Goal: Information Seeking & Learning: Learn about a topic

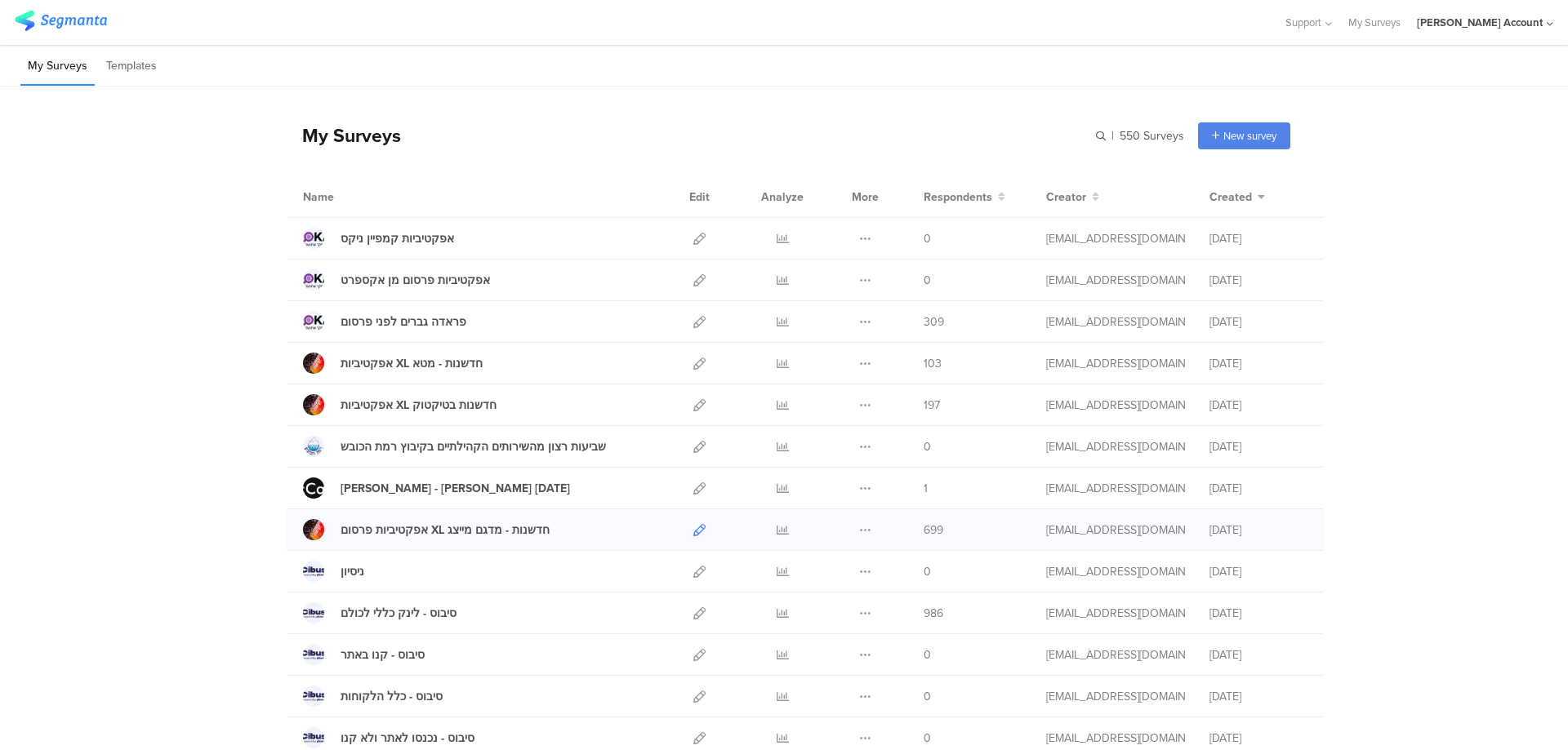
click at [693, 527] on icon at bounding box center [699, 530] width 13 height 13
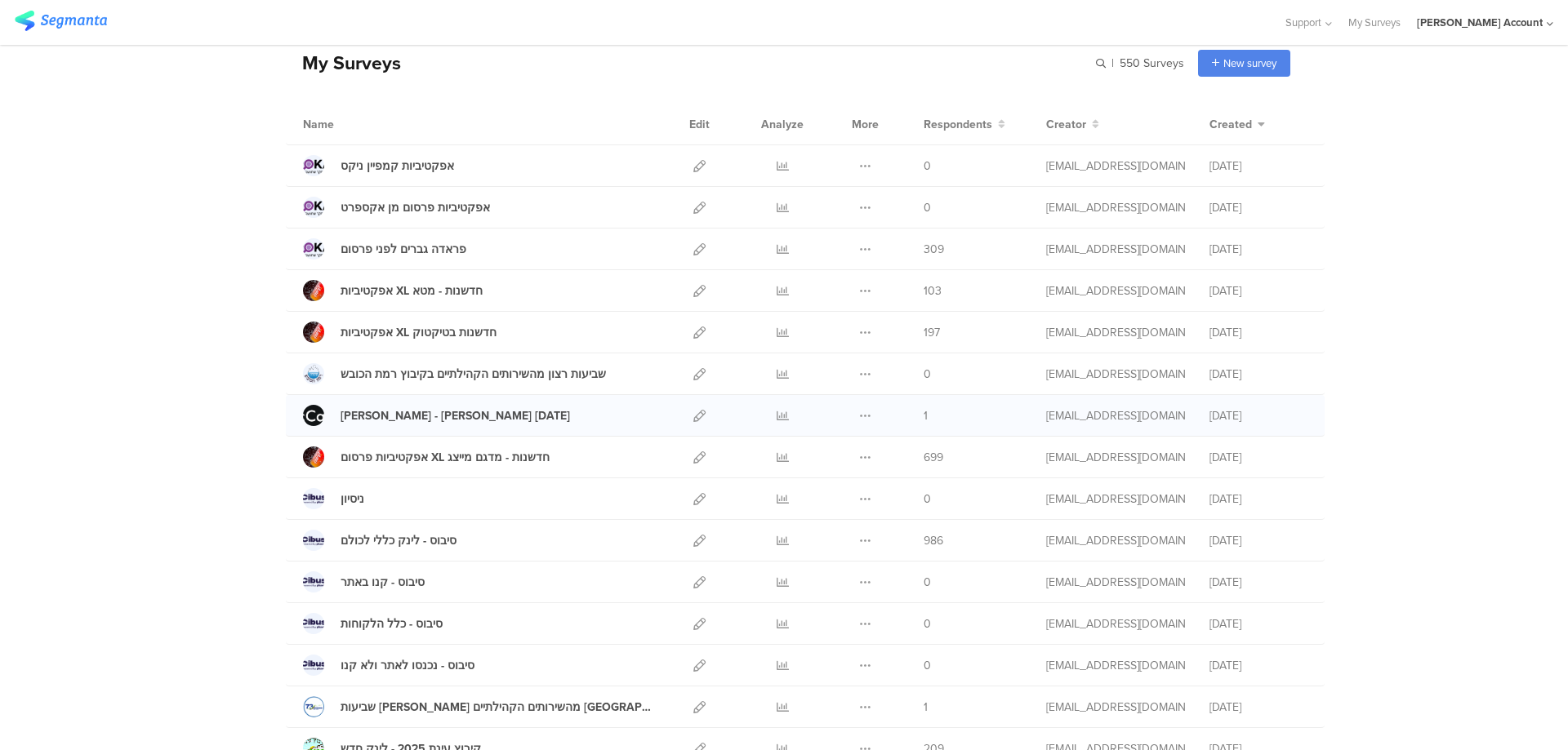
scroll to position [109, 0]
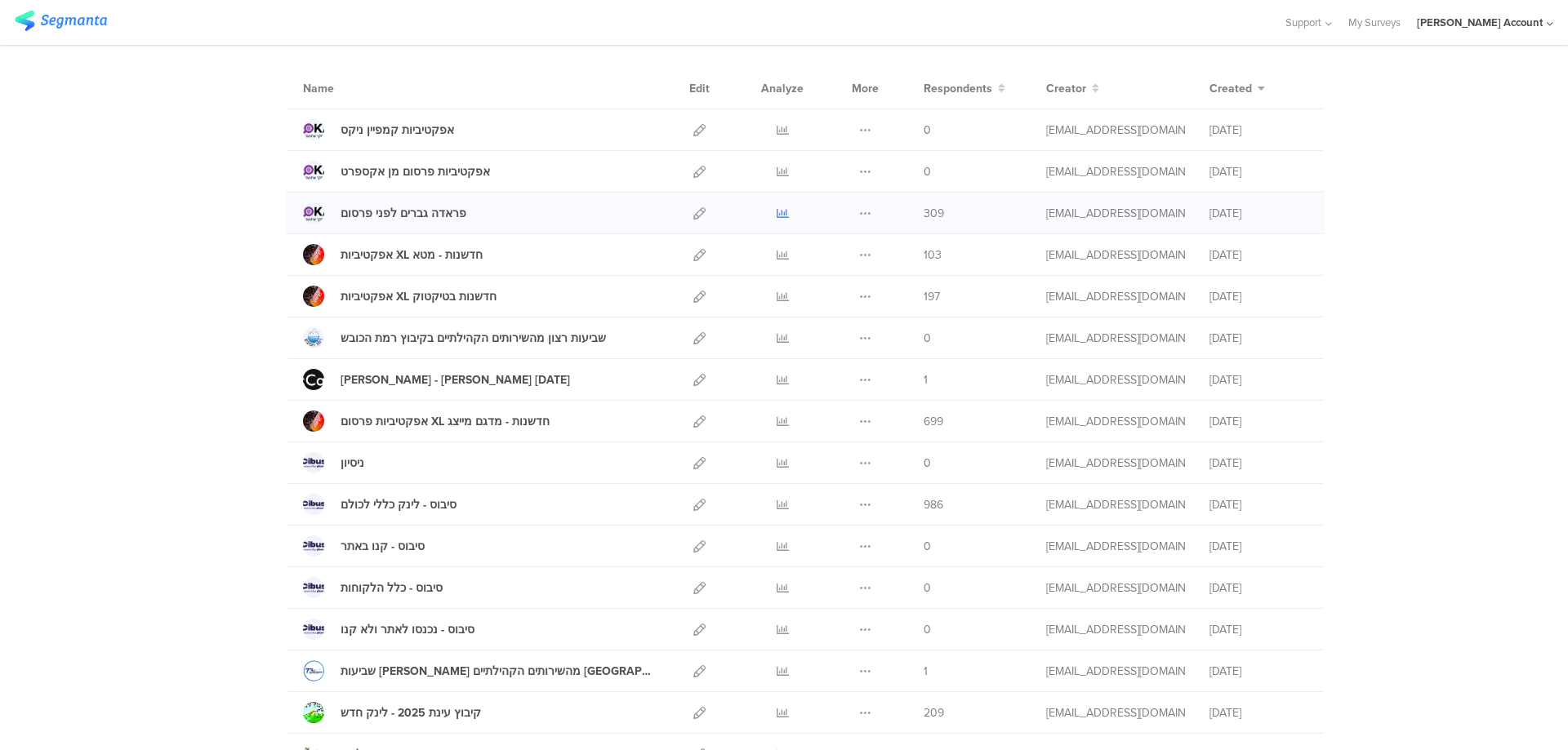
click at [776, 211] on icon at bounding box center [782, 213] width 13 height 13
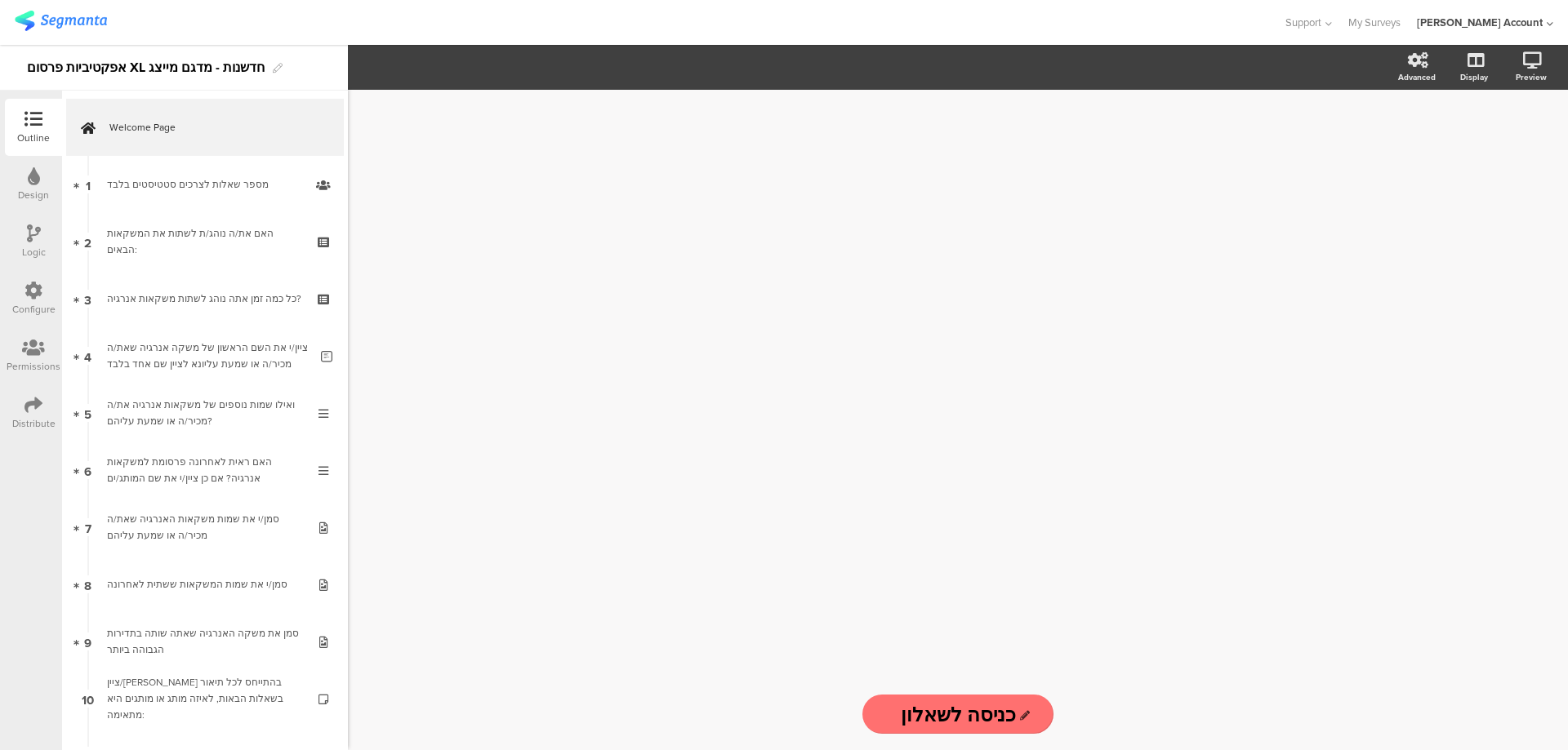
click at [35, 416] on div "Distribute" at bounding box center [34, 423] width 43 height 14
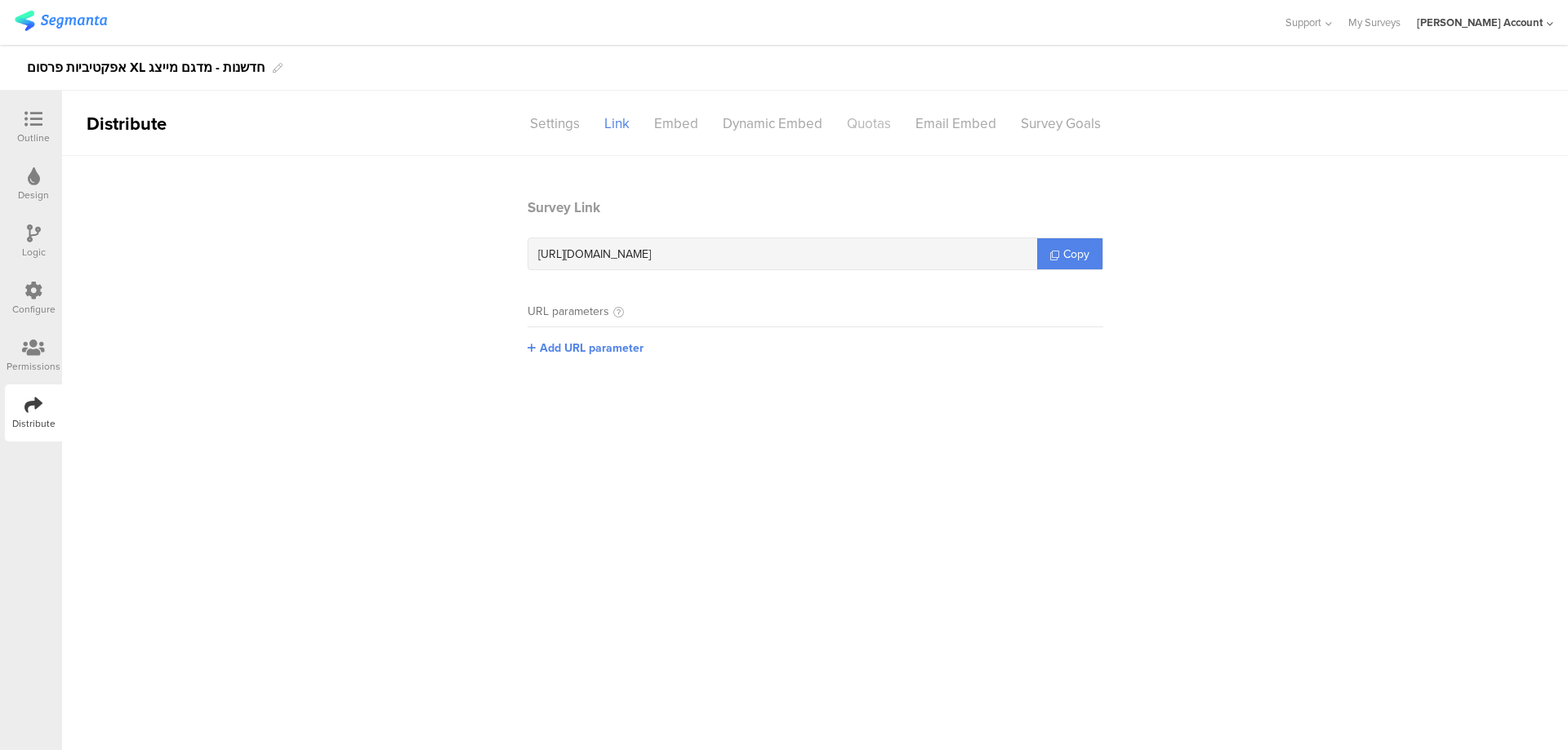
click at [859, 121] on div "Quotas" at bounding box center [868, 124] width 68 height 29
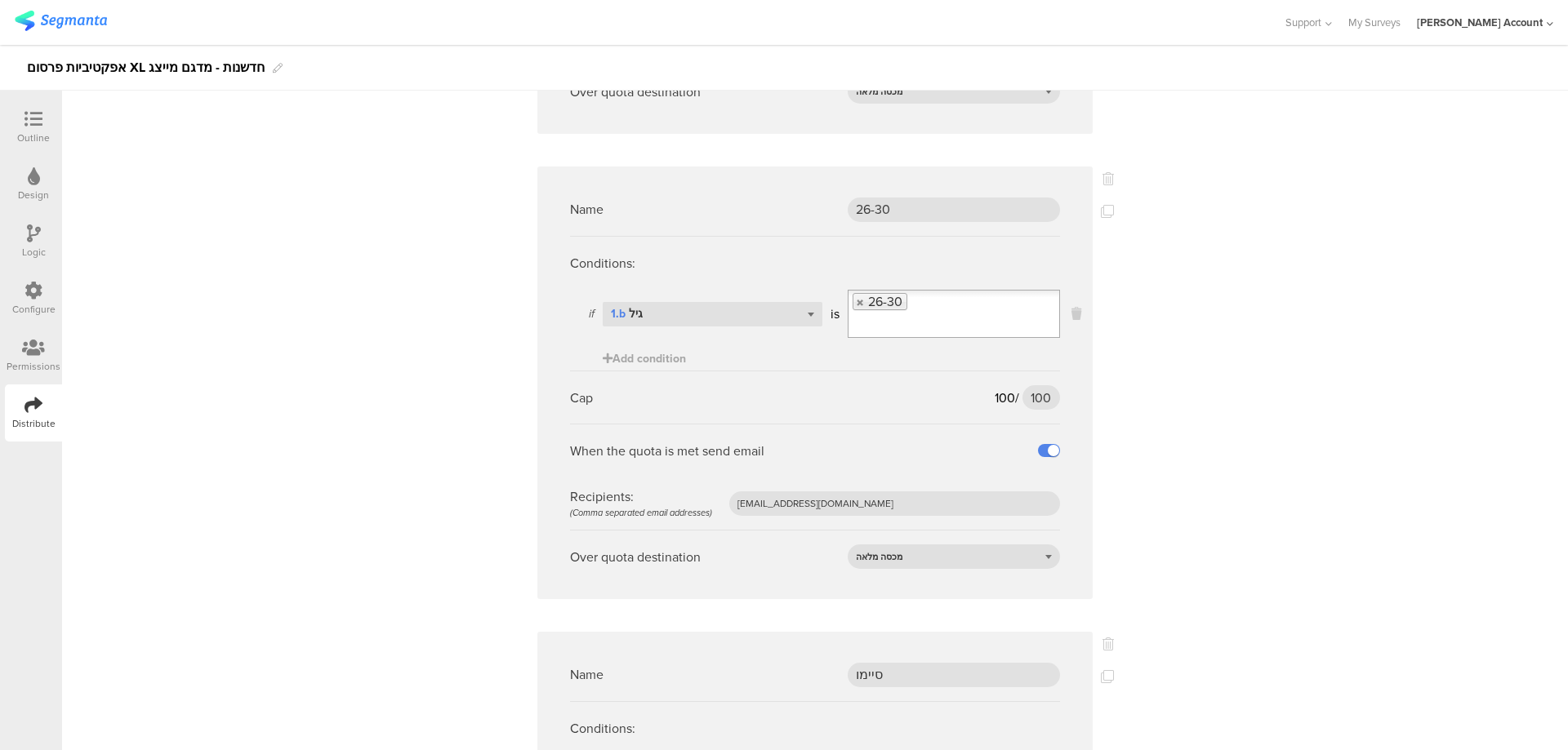
scroll to position [1850, 0]
click at [1023, 380] on input "100" at bounding box center [1041, 391] width 38 height 24
type input "109"
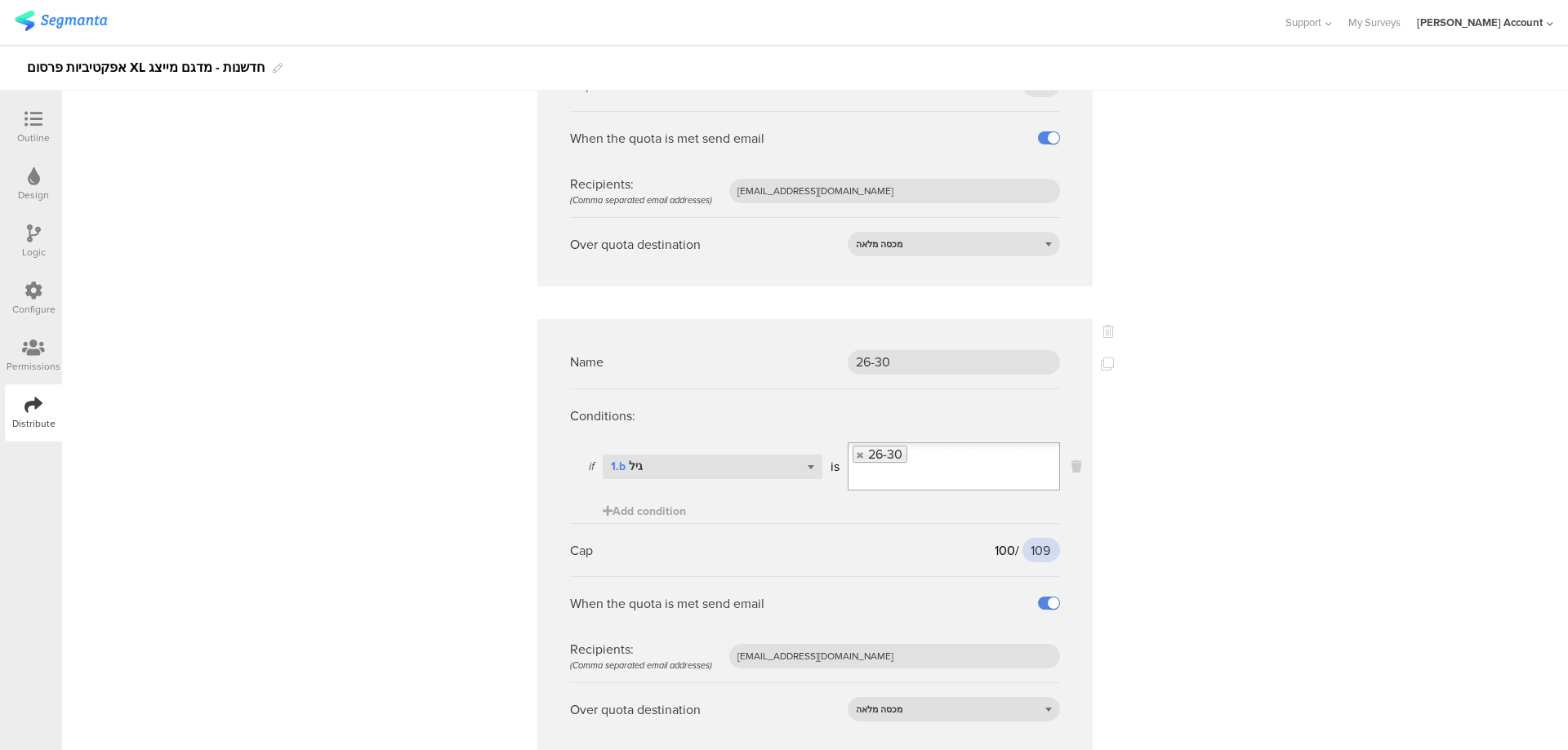
scroll to position [1293, 0]
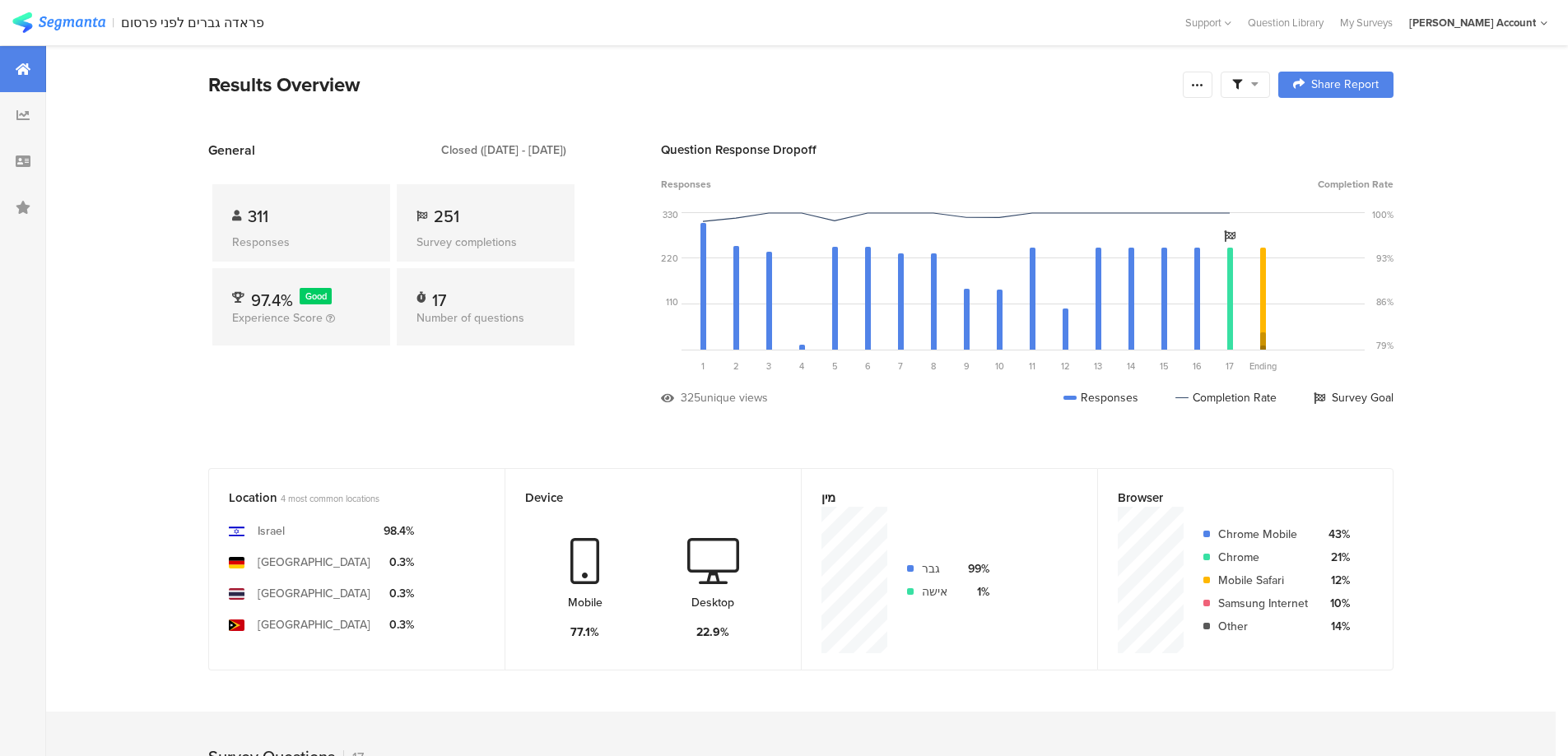
click at [1247, 77] on span at bounding box center [1245, 84] width 26 height 14
click at [1339, 133] on span at bounding box center [1329, 130] width 25 height 13
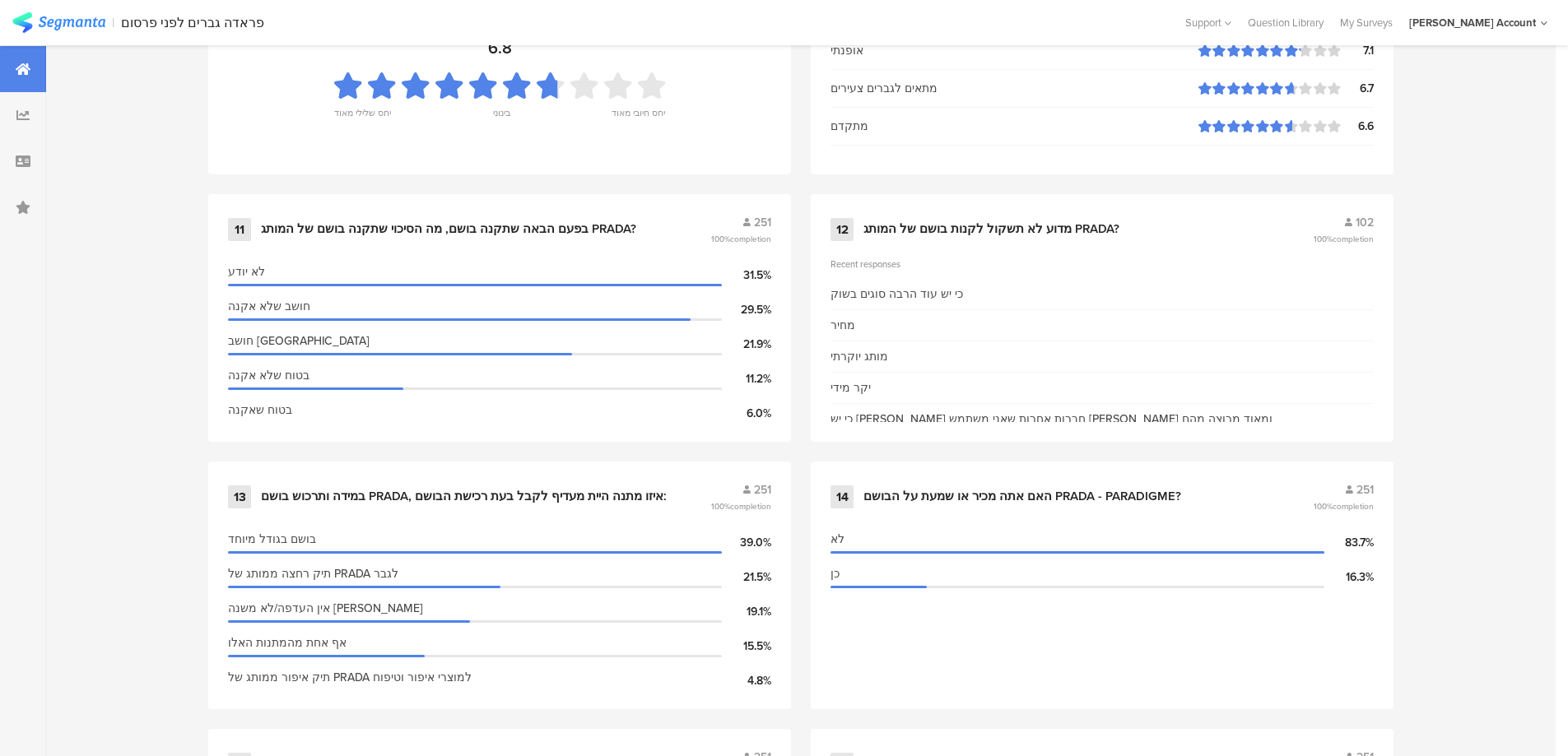
scroll to position [2194, 0]
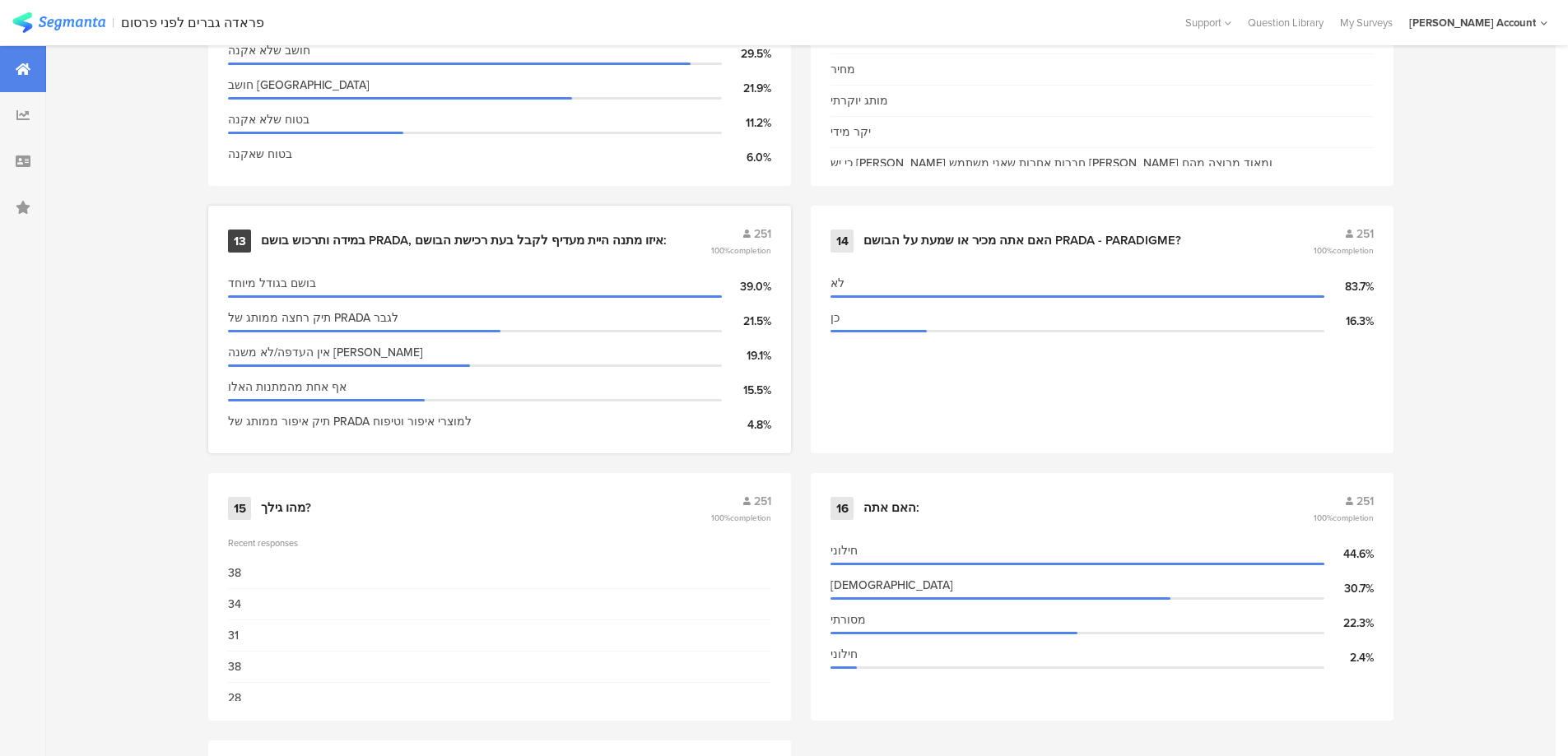
click at [484, 241] on div "במידה ותרכוש בושם PRADA, איזו מתנה היית מעדיף לקבל בעת רכישת הבושם:" at bounding box center [464, 241] width 406 height 16
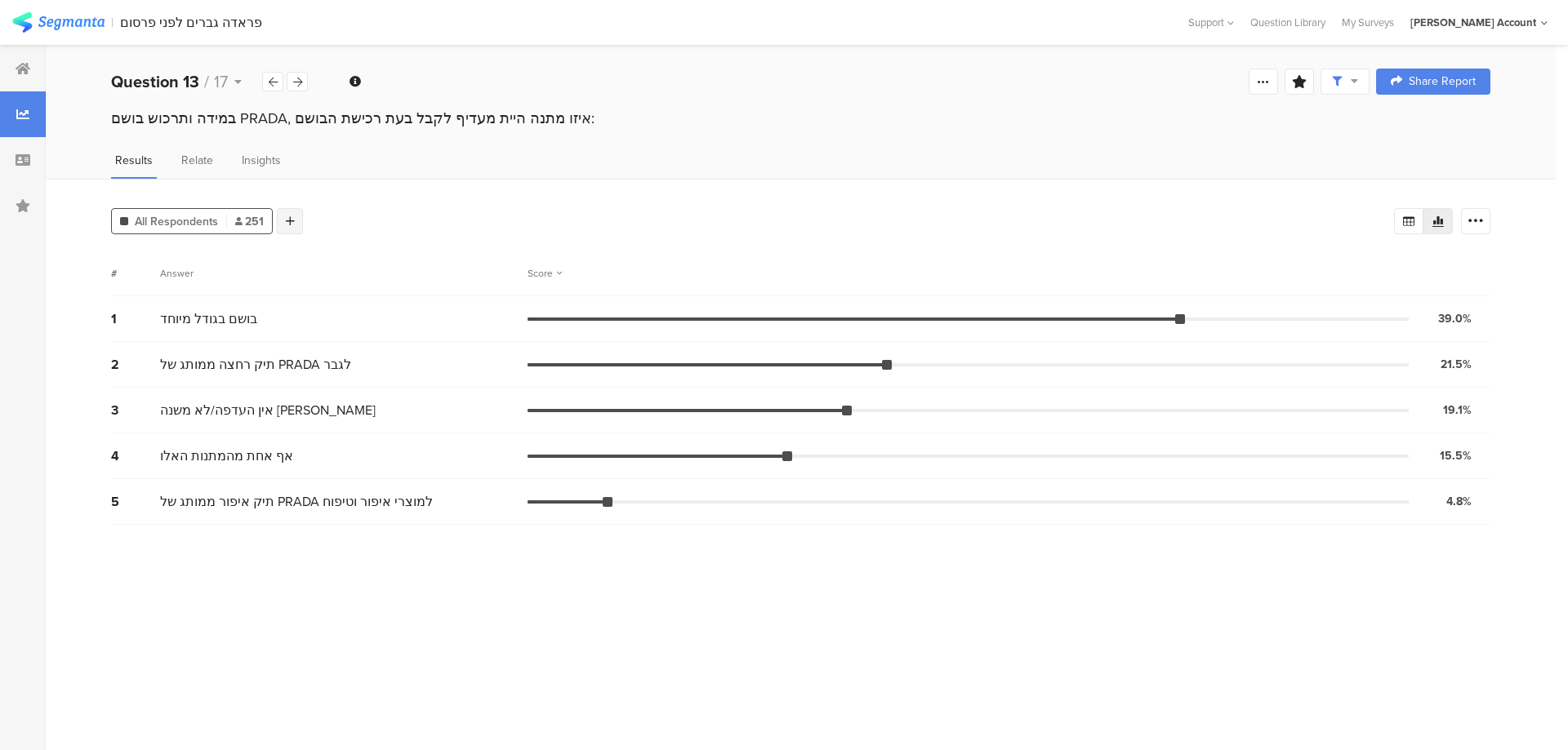
click at [295, 220] on div at bounding box center [289, 221] width 26 height 26
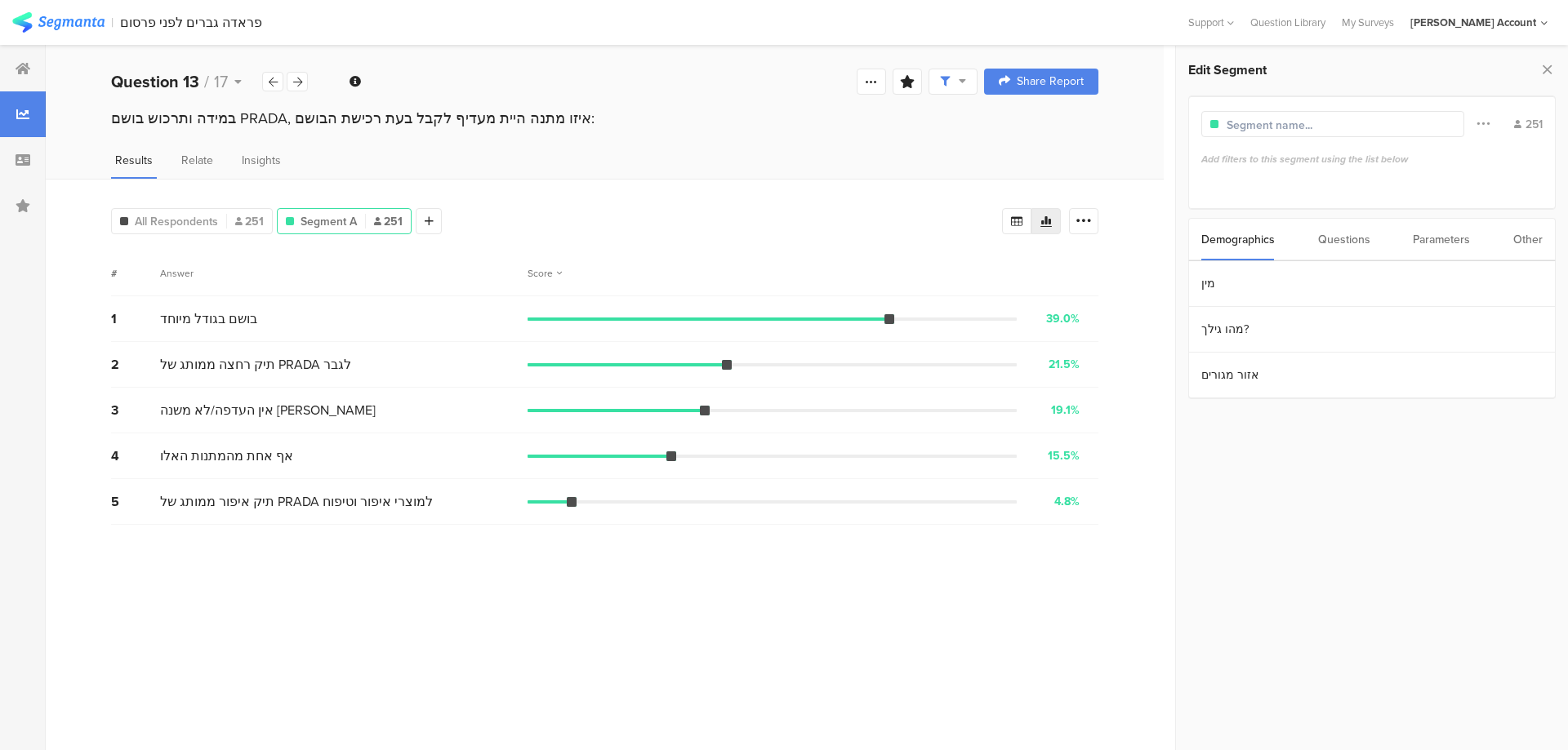
click at [1340, 239] on div "Questions" at bounding box center [1344, 239] width 52 height 41
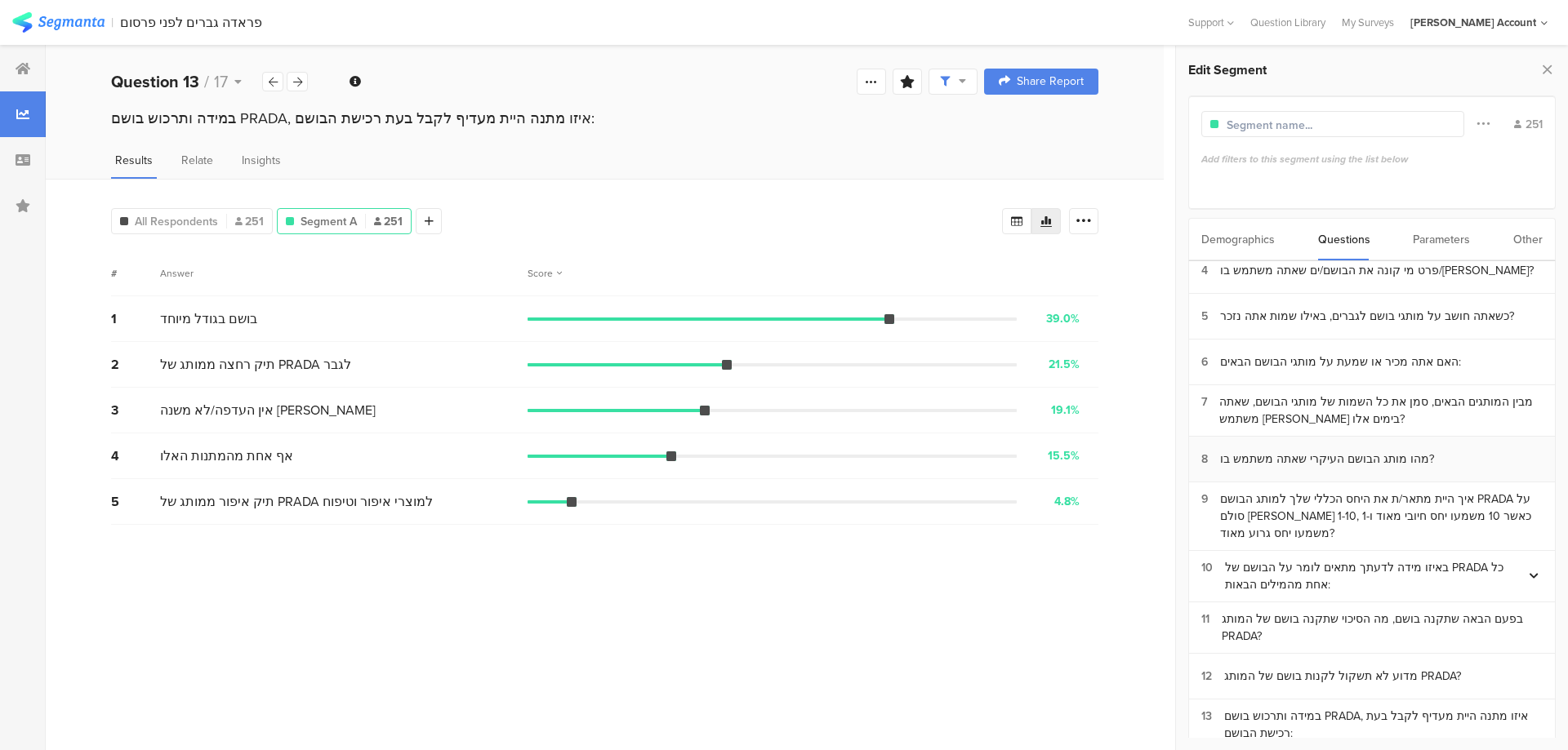
scroll to position [218, 0]
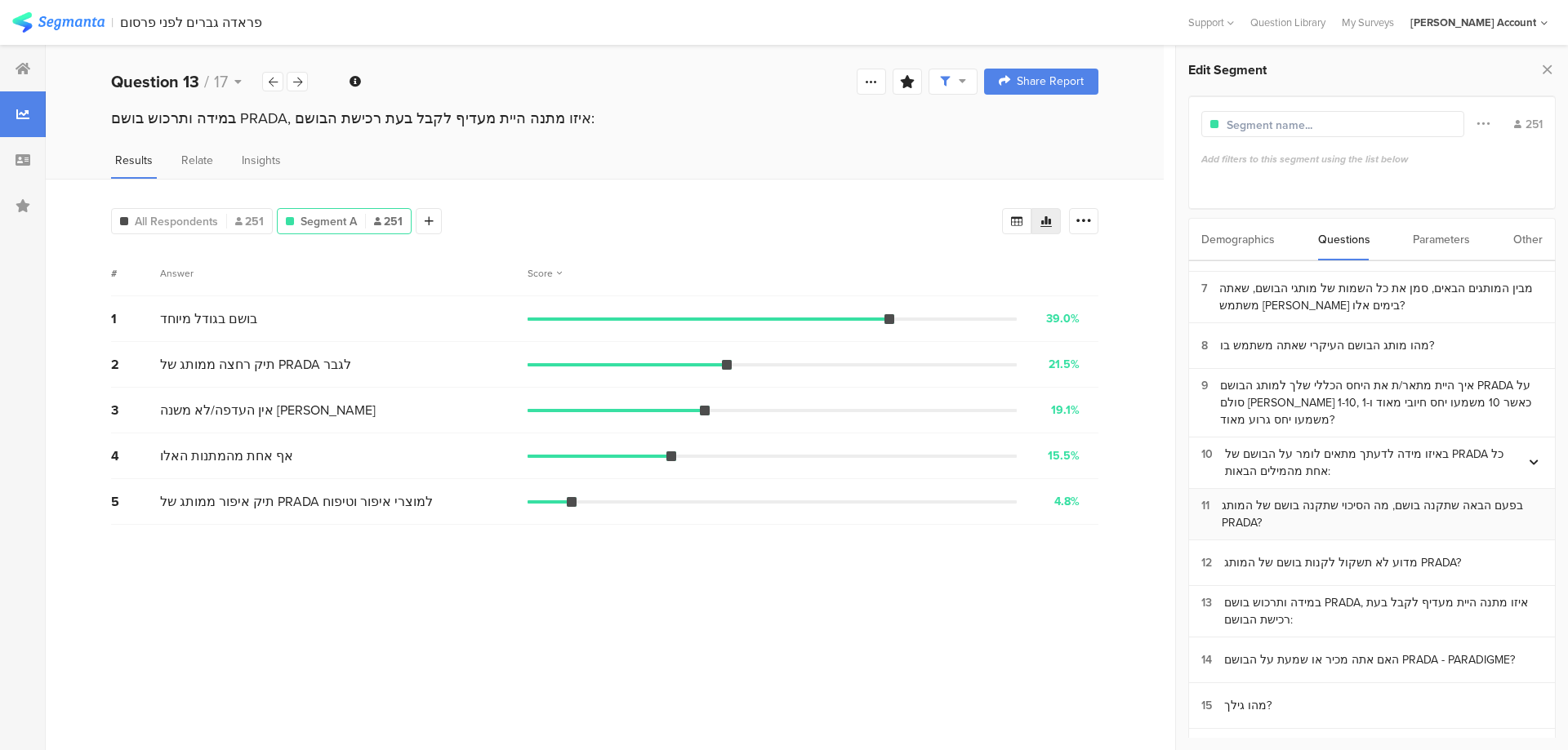
click at [1306, 504] on div "בפעם הבאה שתקנה בושם, מה הסיכוי שתקנה בושם של המותג PRADA?" at bounding box center [1381, 514] width 321 height 35
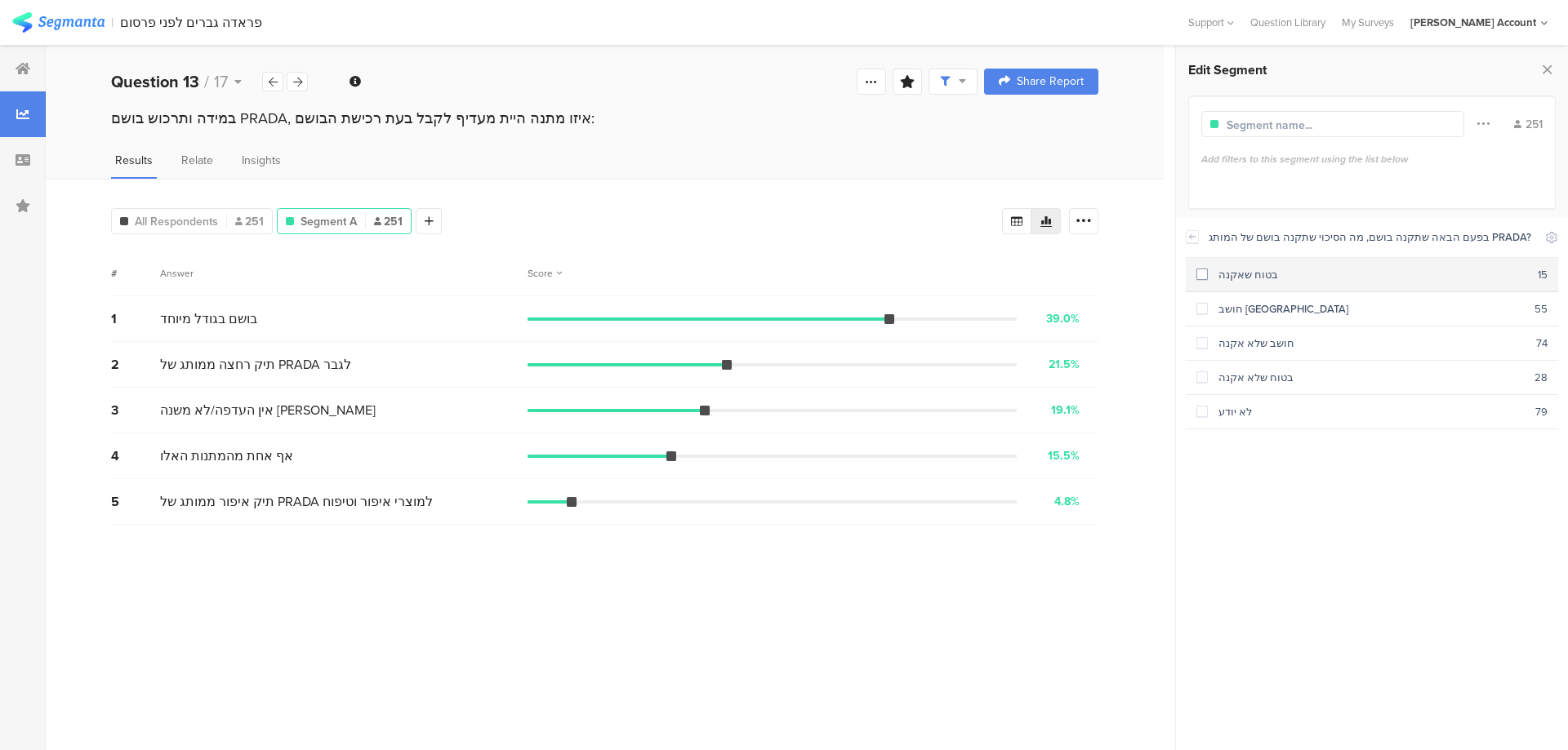
click at [1311, 277] on div "בטוח שאקנה" at bounding box center [1372, 274] width 330 height 15
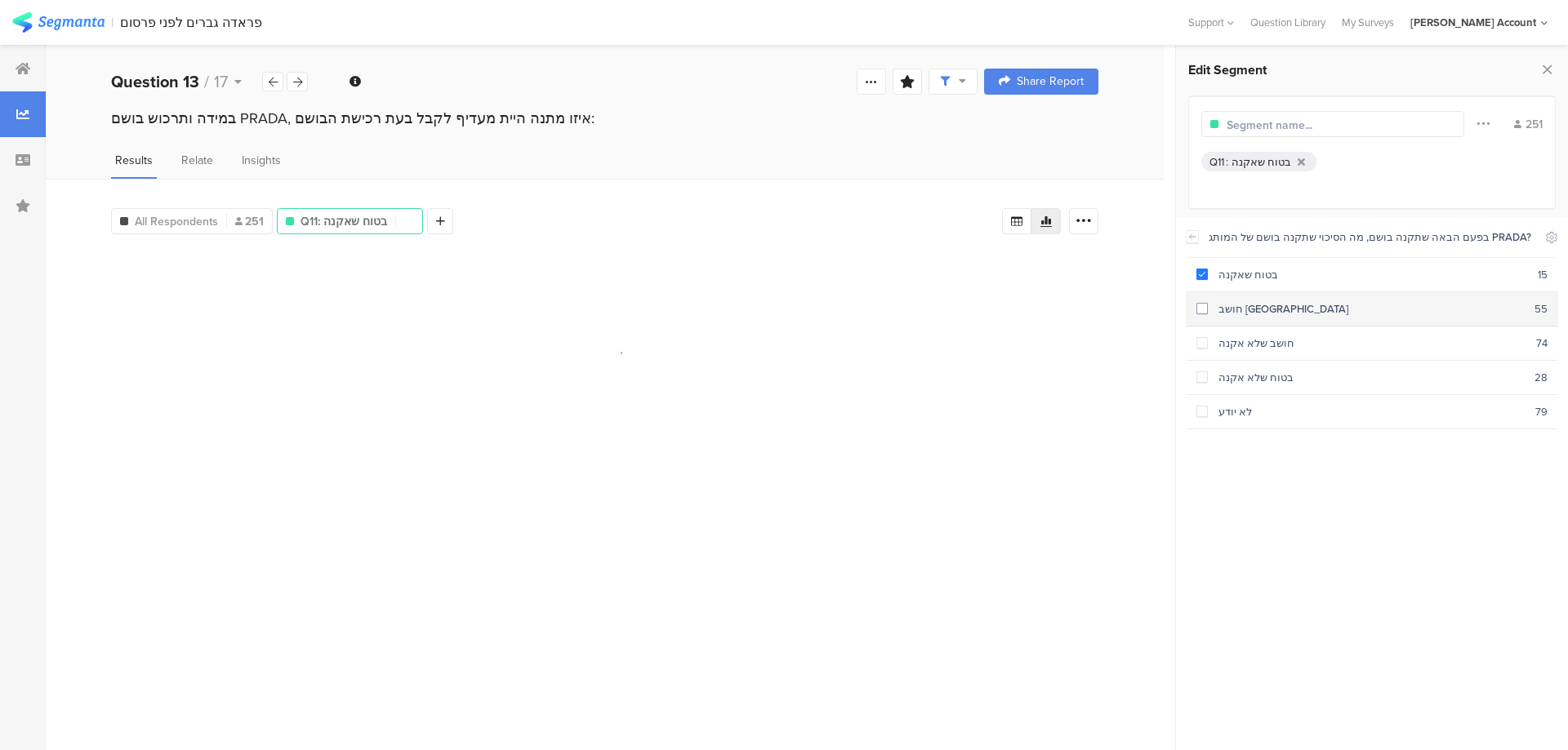
click at [1311, 305] on div "חושב שאקנה" at bounding box center [1371, 309] width 327 height 15
